Goal: Information Seeking & Learning: Learn about a topic

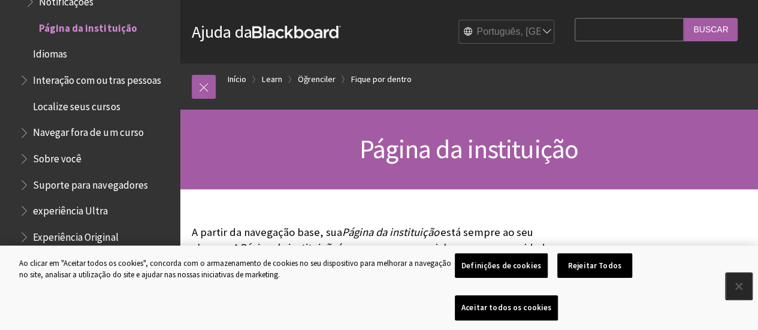
click at [744, 300] on button "Fechar" at bounding box center [738, 286] width 26 height 26
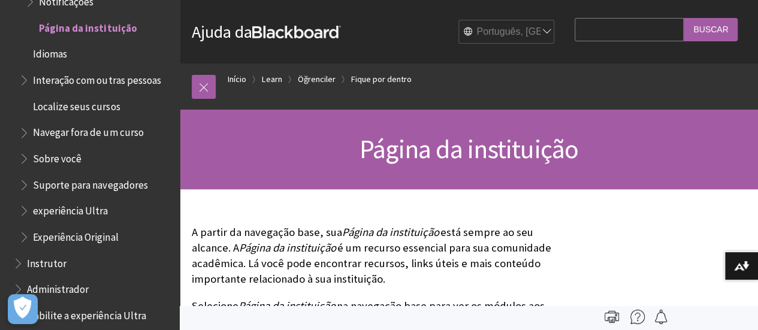
click at [668, 31] on input "Search Query" at bounding box center [628, 29] width 109 height 23
type input "media"
click at [683, 18] on input "Buscar" at bounding box center [710, 29] width 54 height 23
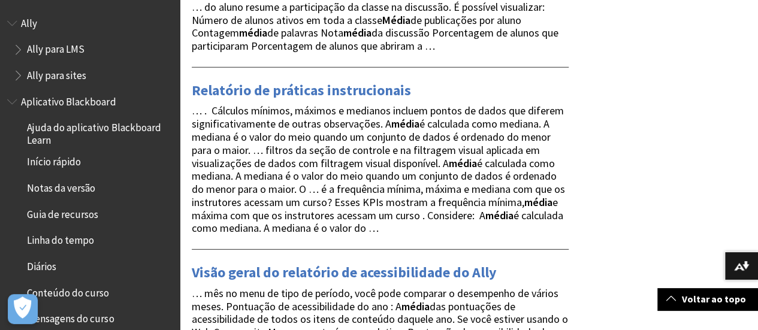
scroll to position [1723, 0]
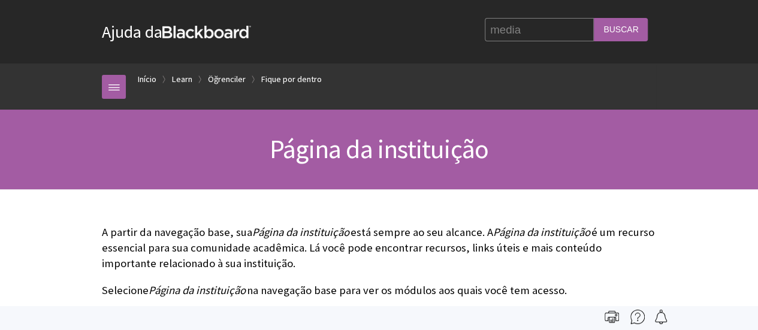
scroll to position [1212, 0]
